Goal: Navigation & Orientation: Find specific page/section

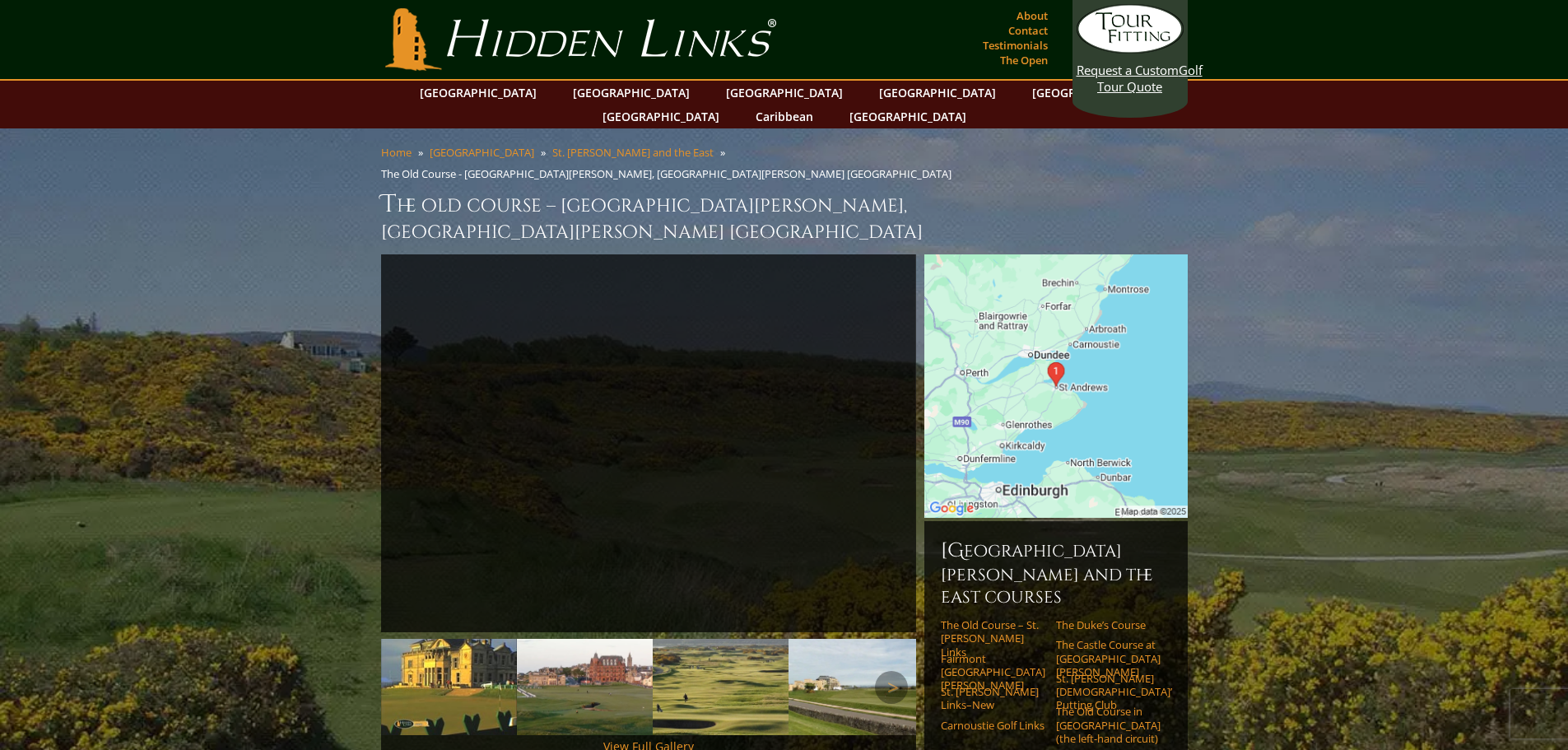
click at [713, 639] on img at bounding box center [720, 686] width 136 height 97
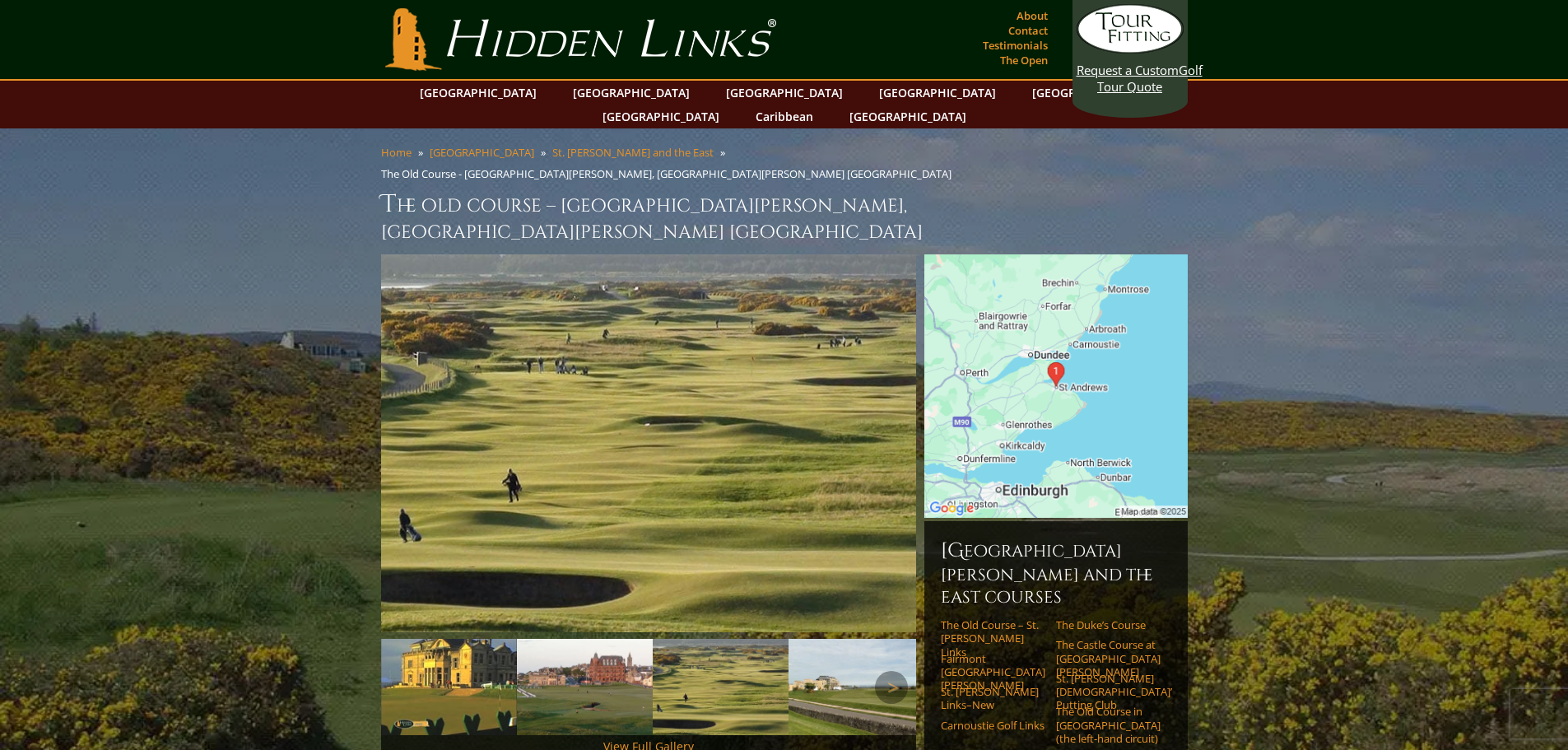
click at [592, 639] on img at bounding box center [584, 686] width 136 height 97
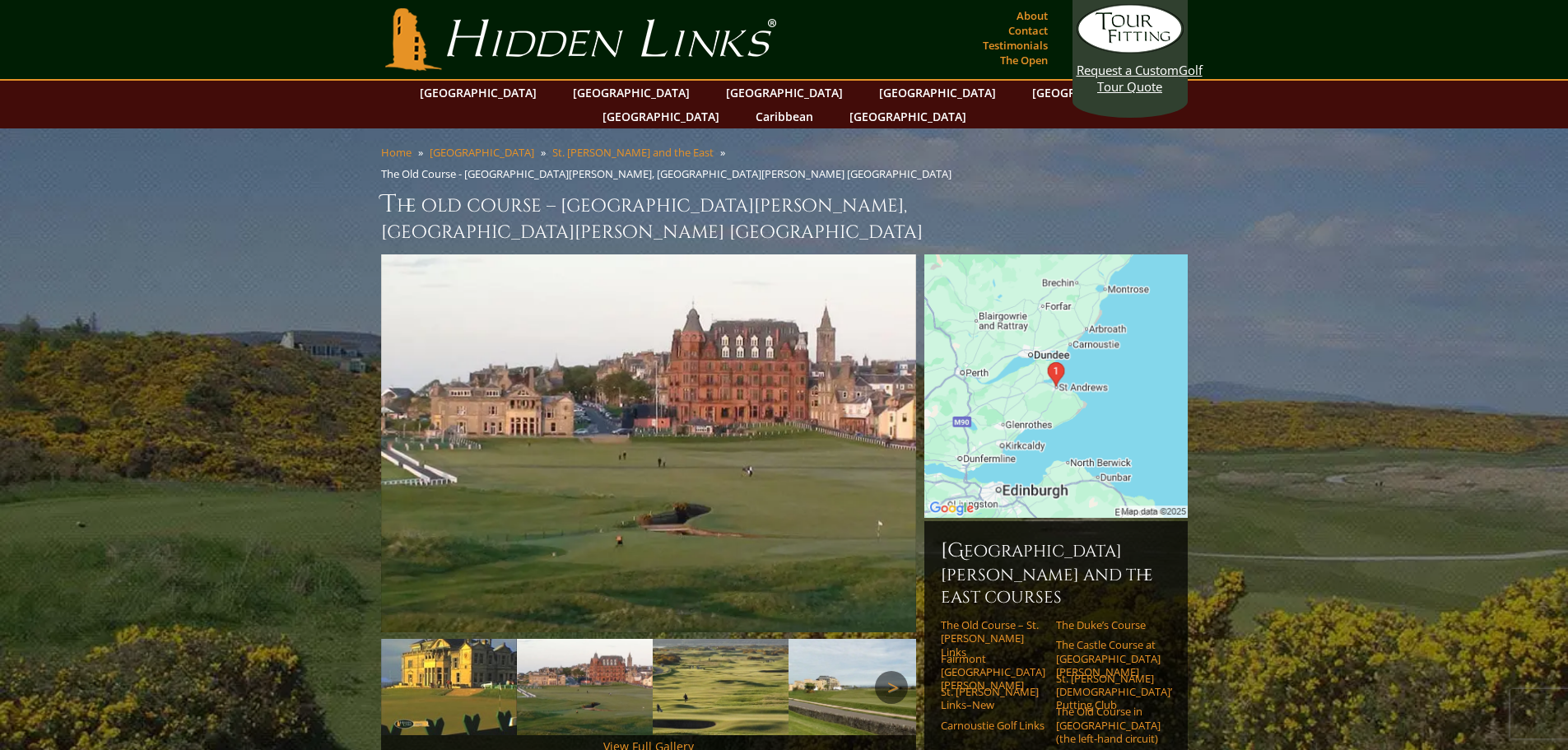
click at [901, 671] on link "Next" at bounding box center [891, 687] width 33 height 33
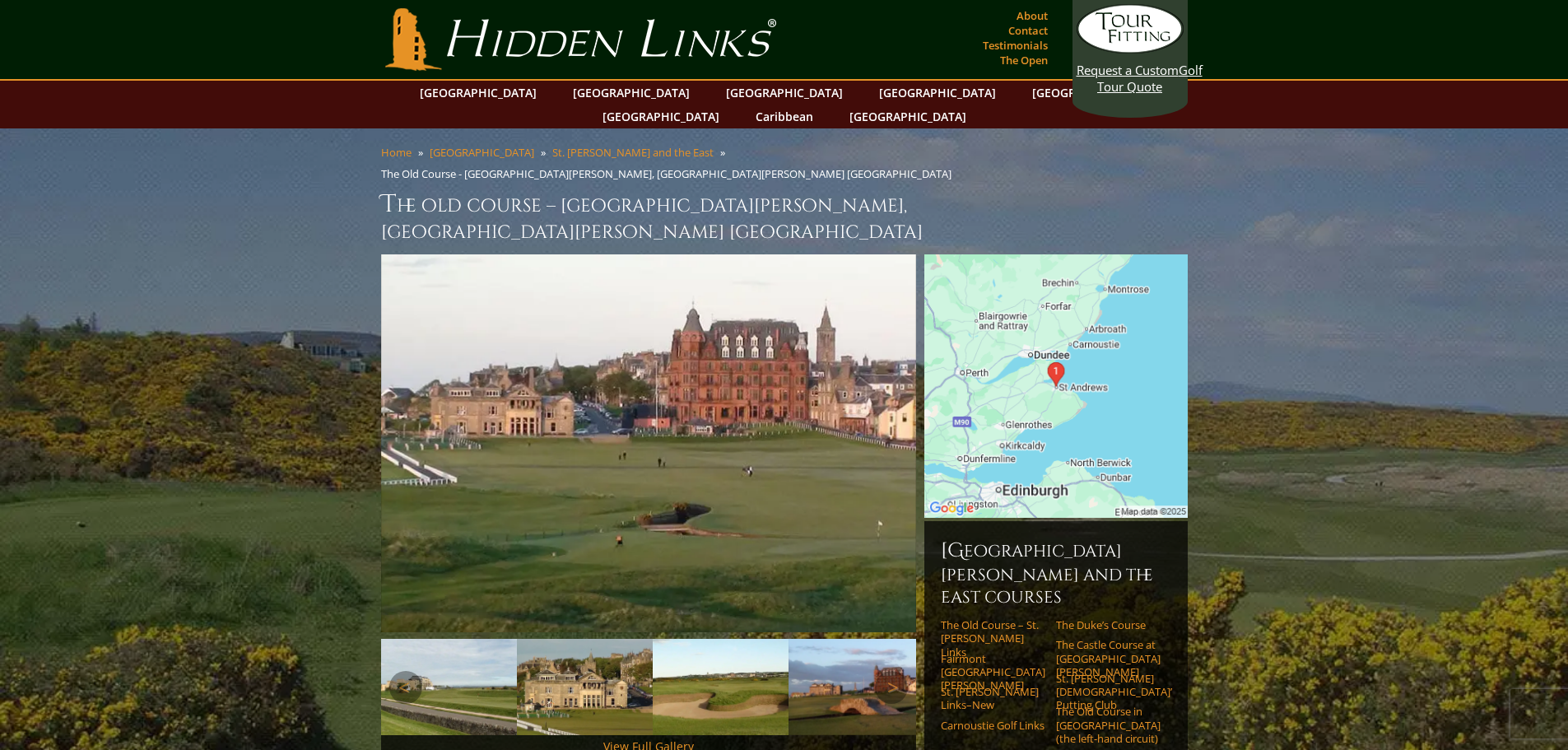
click at [852, 639] on img at bounding box center [856, 686] width 136 height 97
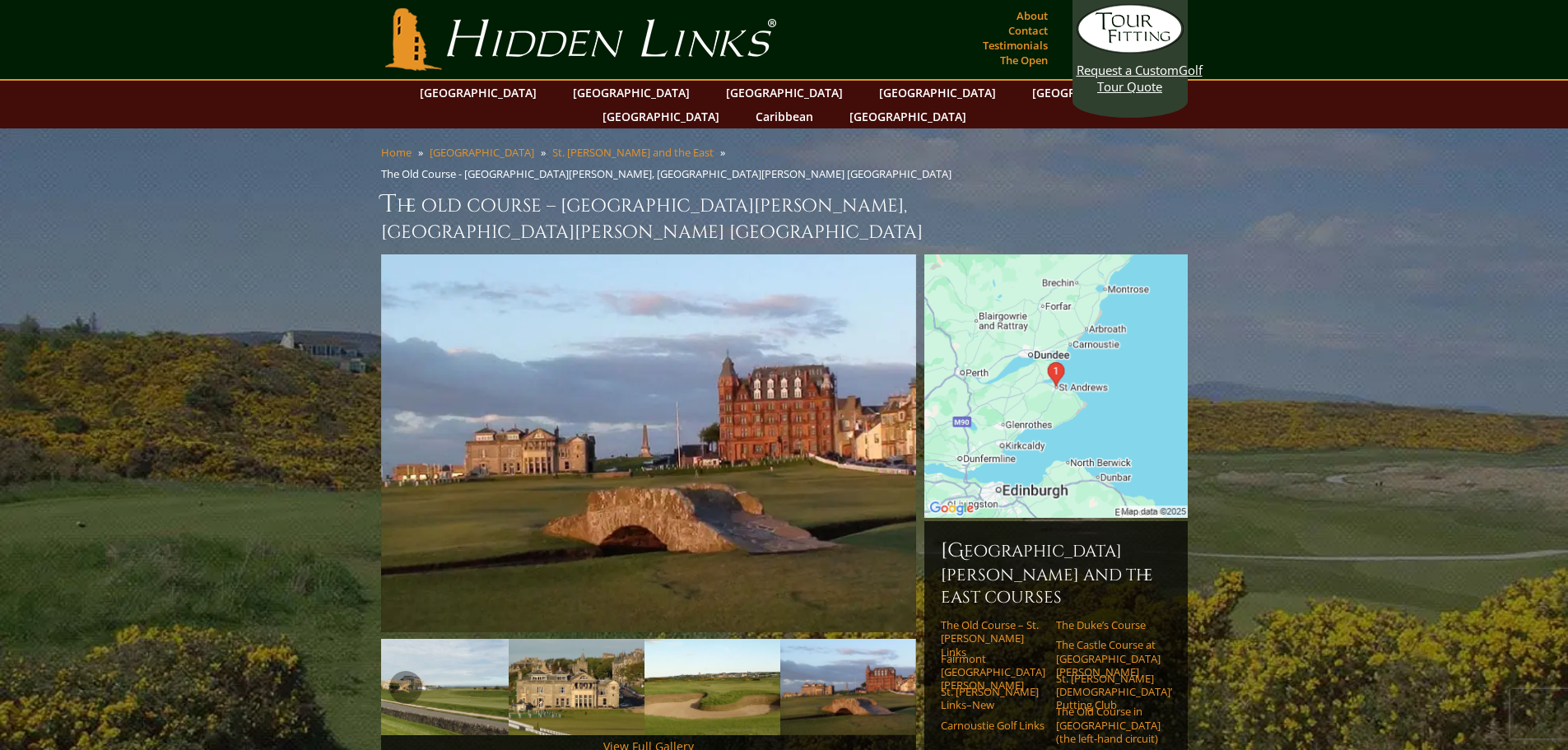
click at [738, 639] on img at bounding box center [712, 686] width 136 height 97
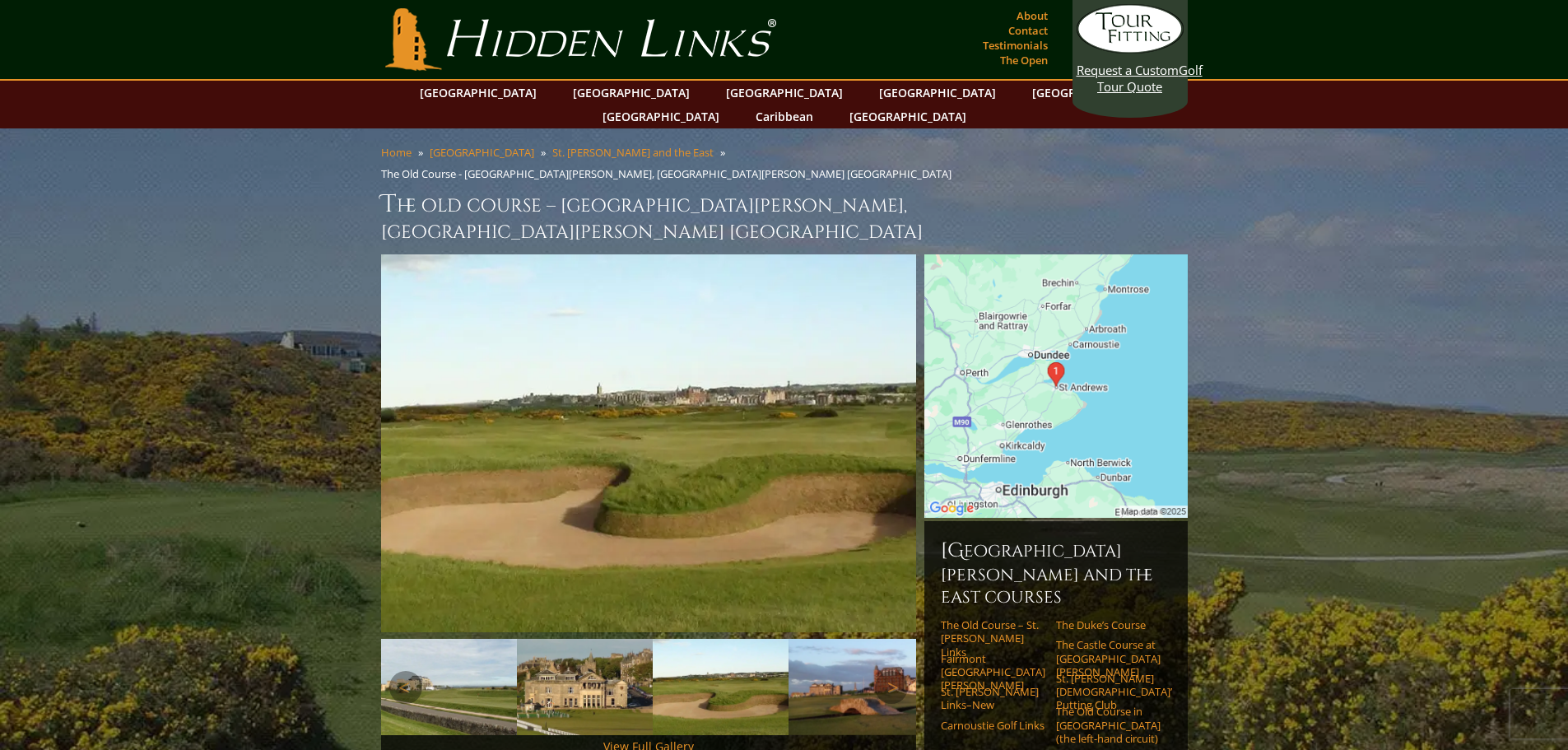
click at [601, 639] on img at bounding box center [584, 686] width 136 height 97
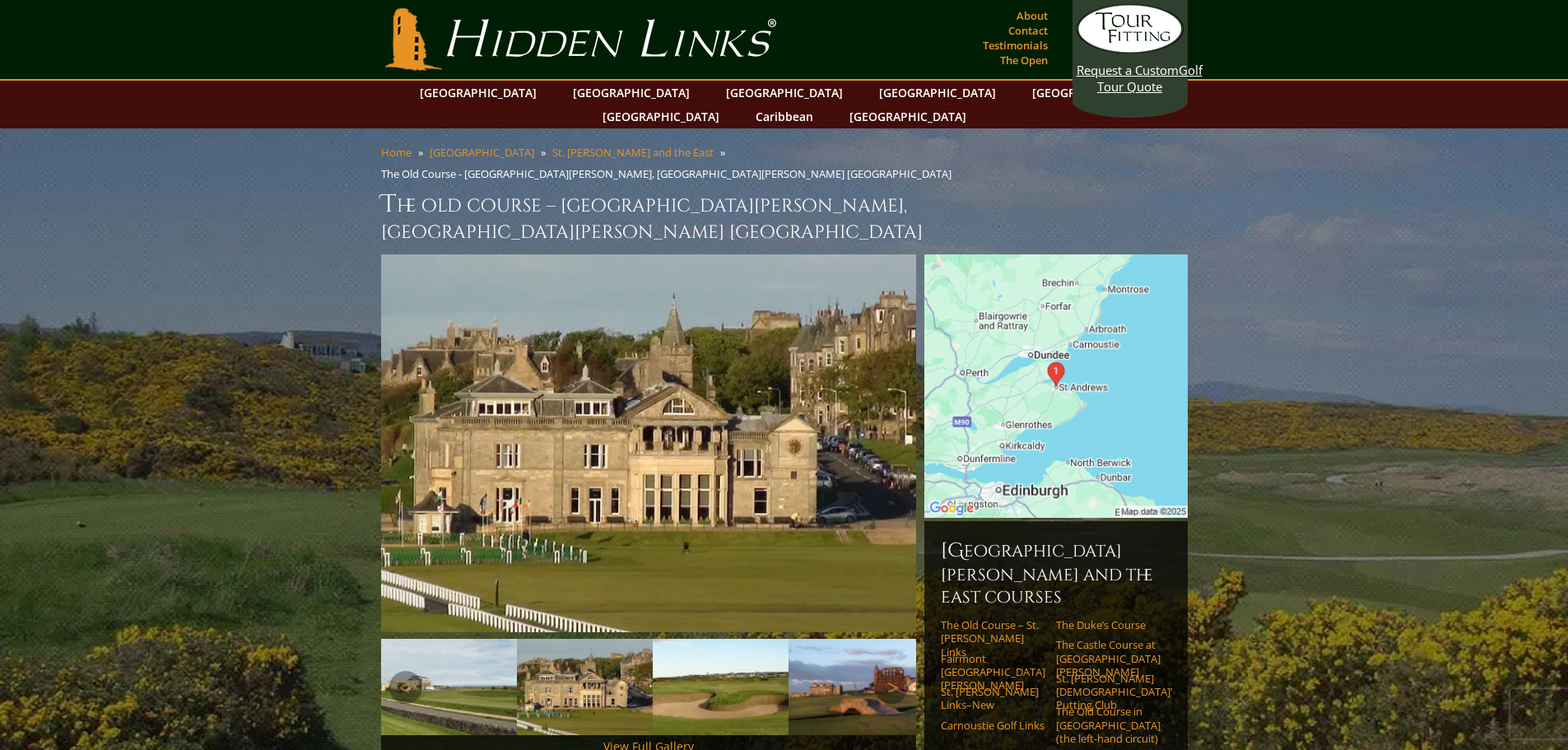
click at [486, 639] on img at bounding box center [449, 686] width 136 height 97
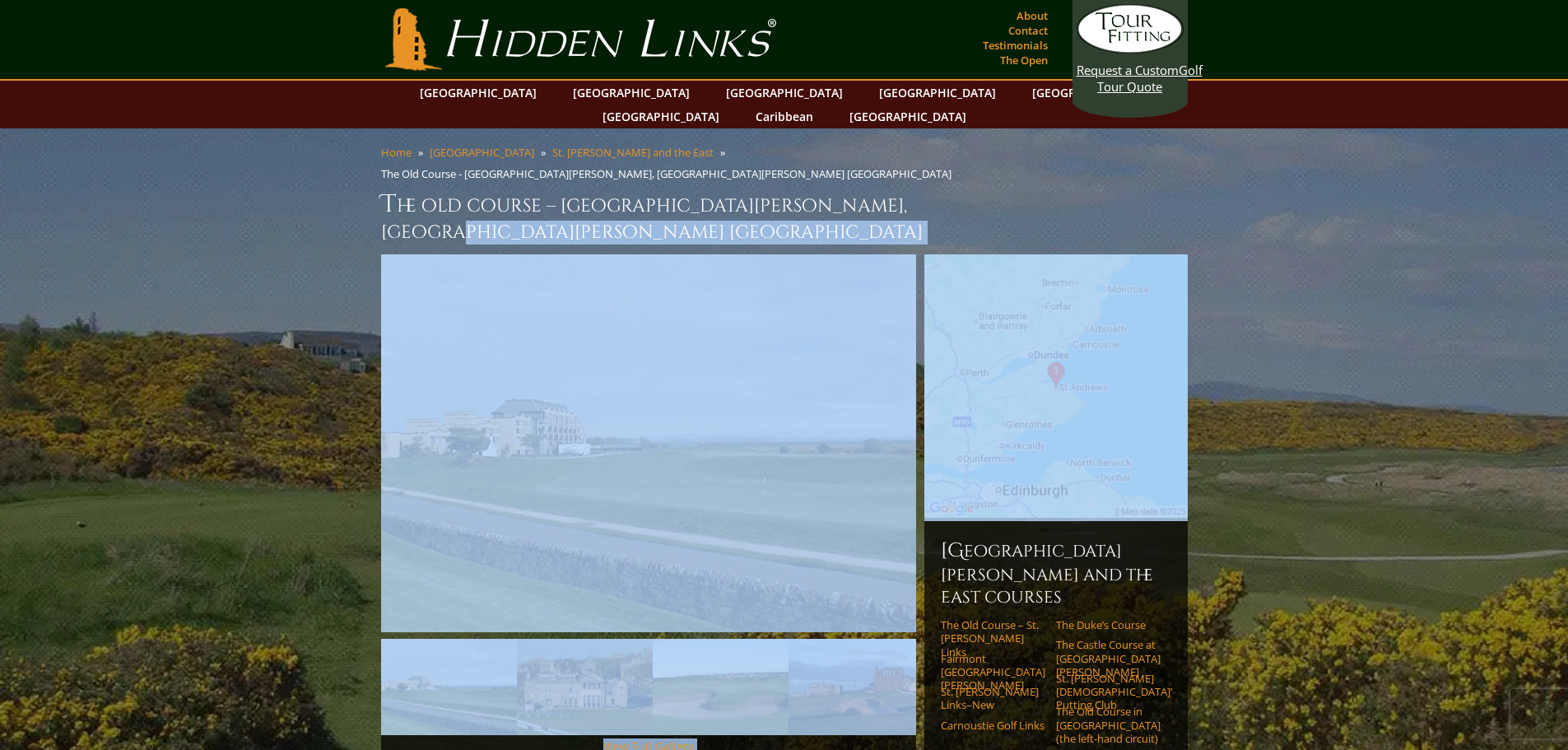
drag, startPoint x: 1563, startPoint y: 162, endPoint x: 1554, endPoint y: 200, distance: 39.1
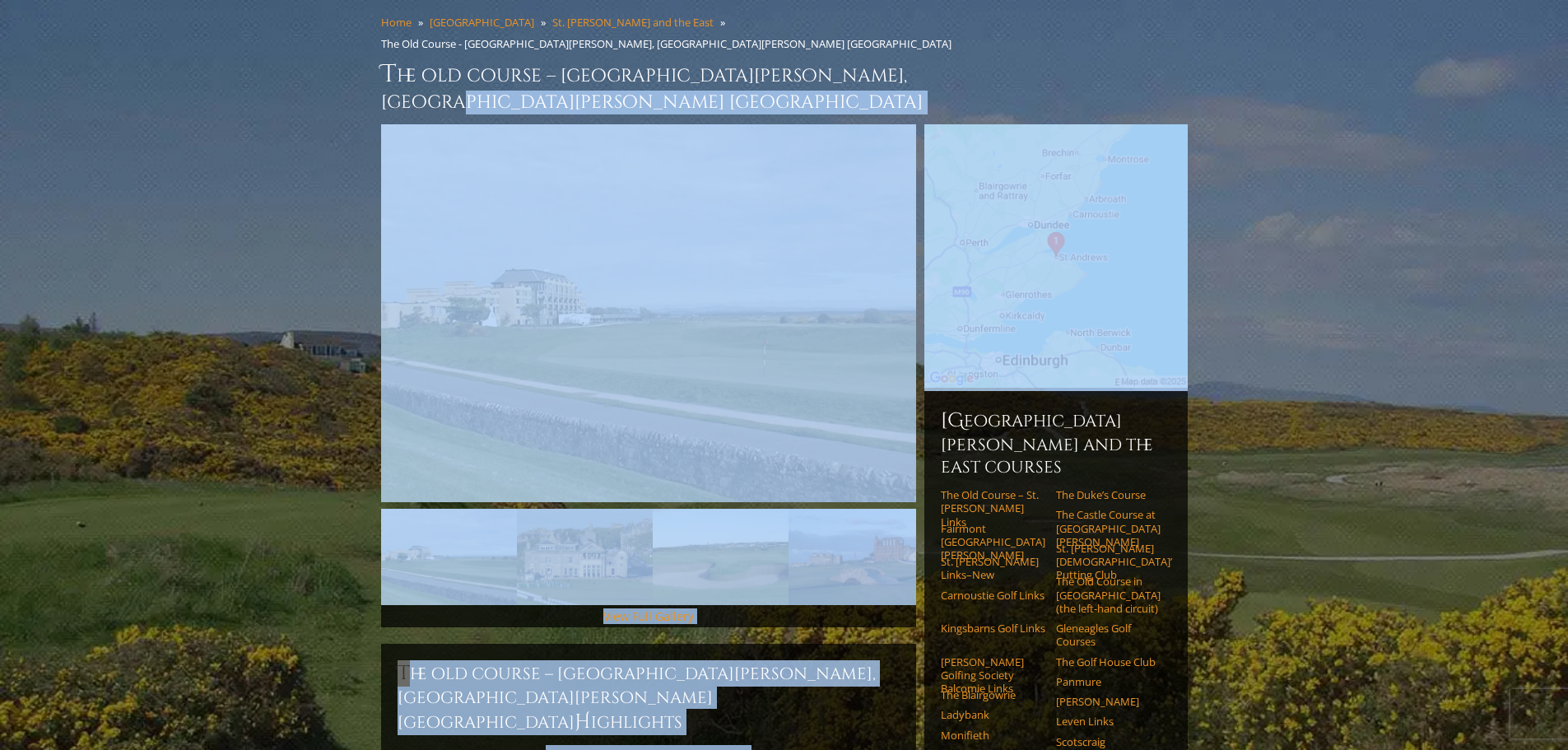
scroll to position [216, 0]
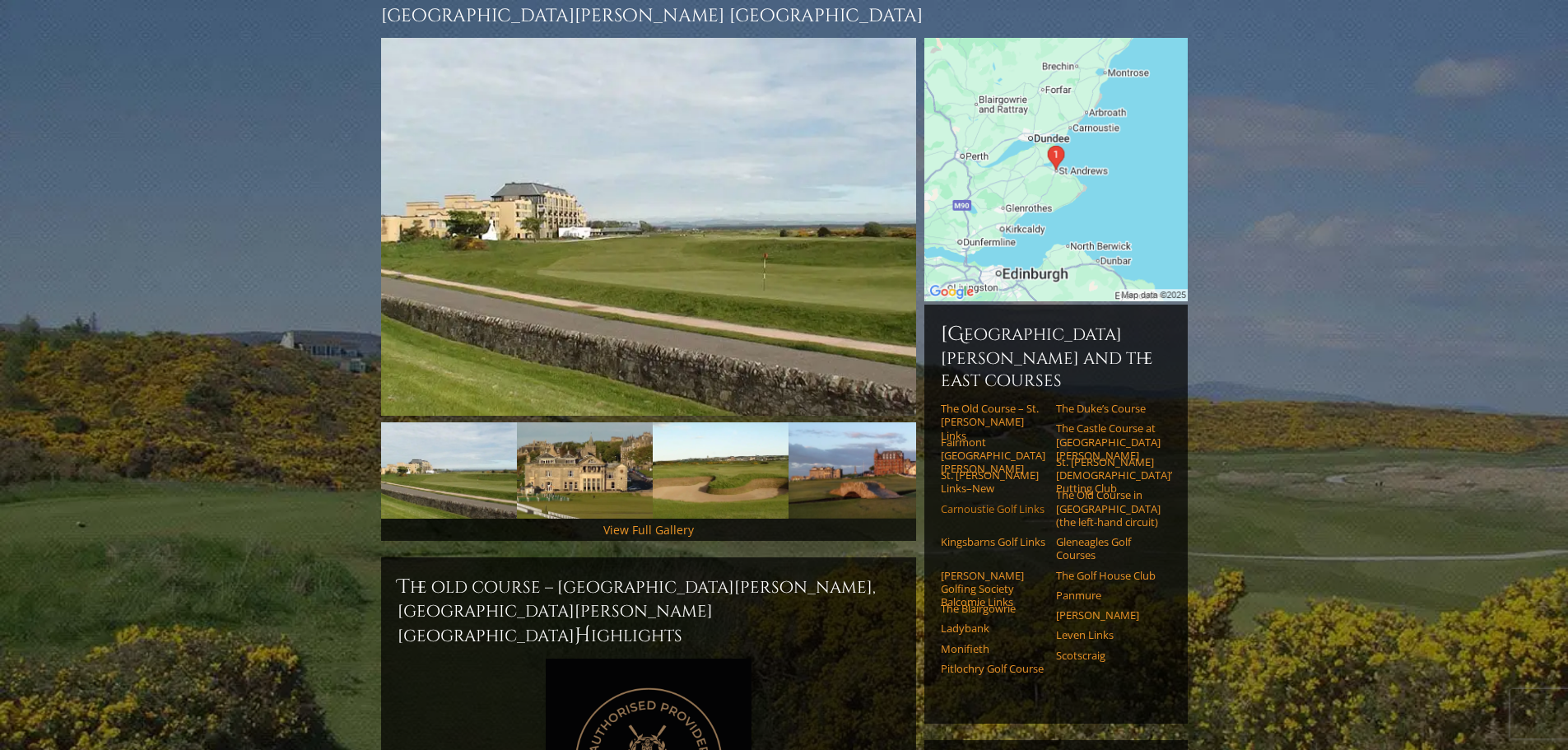
click at [974, 502] on link "Carnoustie Golf Links" at bounding box center [993, 508] width 105 height 13
